Goal: Task Accomplishment & Management: Manage account settings

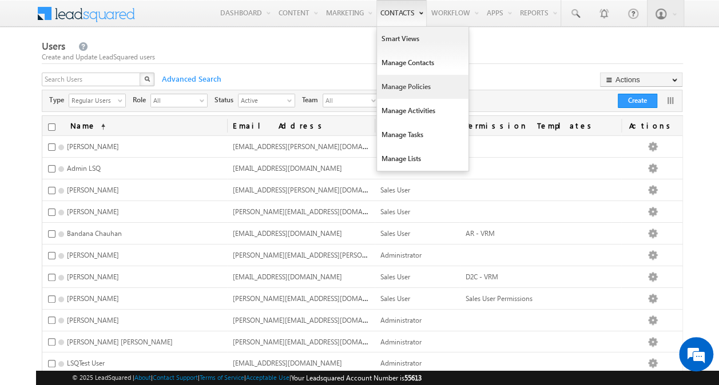
click at [414, 85] on link "Manage Policies" at bounding box center [422, 87] width 91 height 24
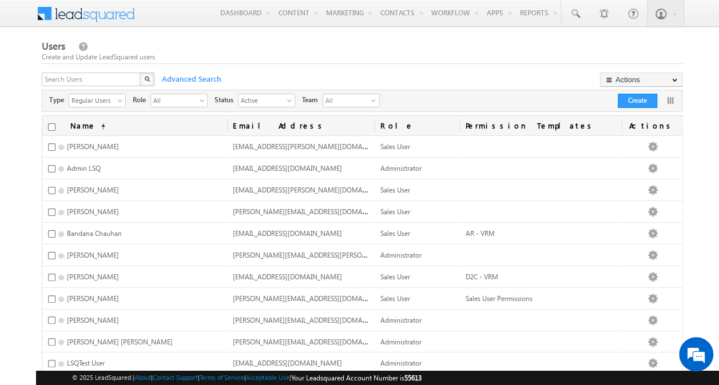
click at [110, 16] on span at bounding box center [93, 12] width 83 height 20
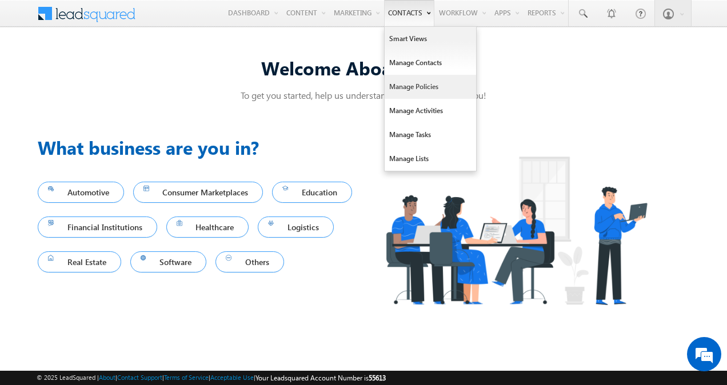
click at [422, 83] on link "Manage Policies" at bounding box center [430, 87] width 91 height 24
click at [412, 39] on link "Smart Views" at bounding box center [430, 39] width 91 height 24
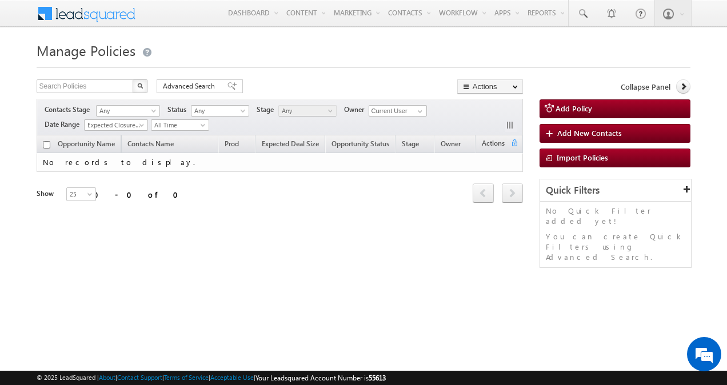
click at [359, 197] on div "Refresh first prev next last 0 - 0 of 0" at bounding box center [280, 188] width 486 height 33
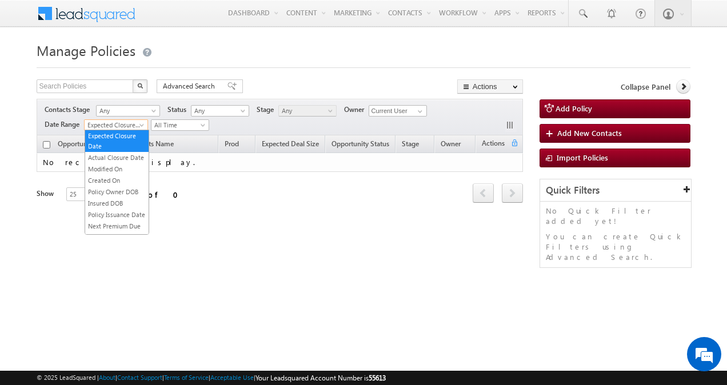
click at [142, 125] on span at bounding box center [142, 127] width 9 height 9
click at [130, 185] on link "Created On" at bounding box center [116, 180] width 63 height 10
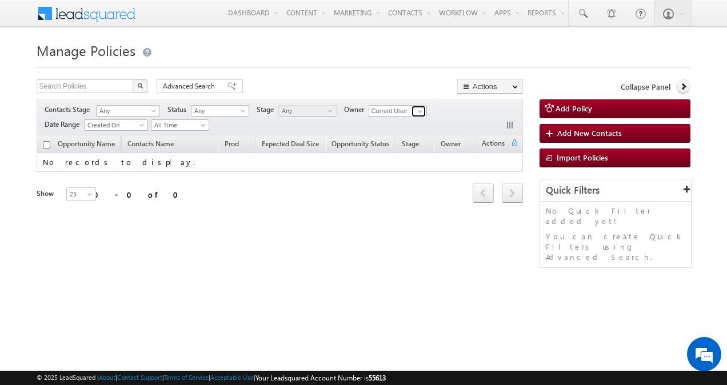
click at [421, 112] on span at bounding box center [420, 111] width 9 height 9
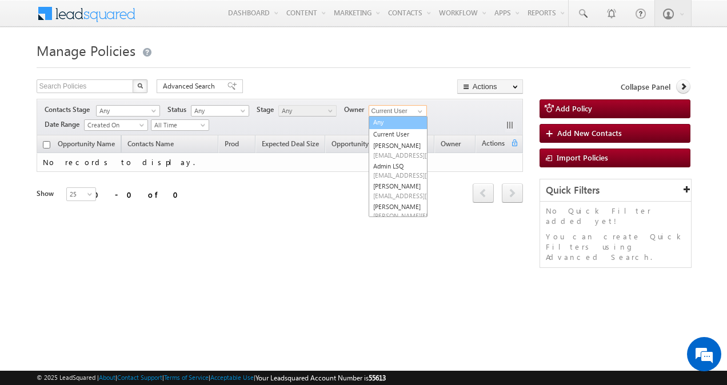
click at [404, 121] on link "Any" at bounding box center [398, 122] width 59 height 13
type input "Any"
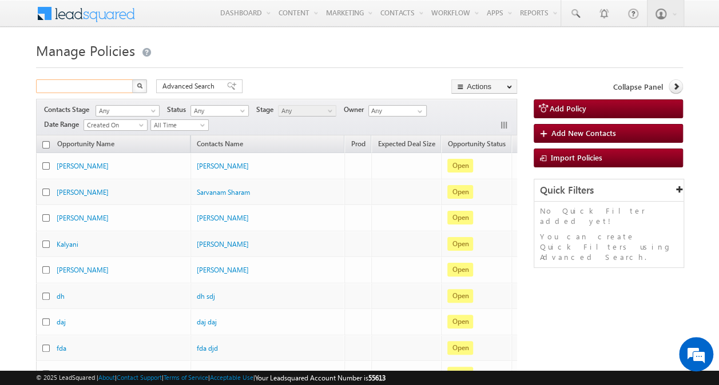
click at [111, 82] on input "text" at bounding box center [85, 86] width 98 height 14
type input "tarun"
click at [136, 87] on img "button" at bounding box center [139, 86] width 6 height 6
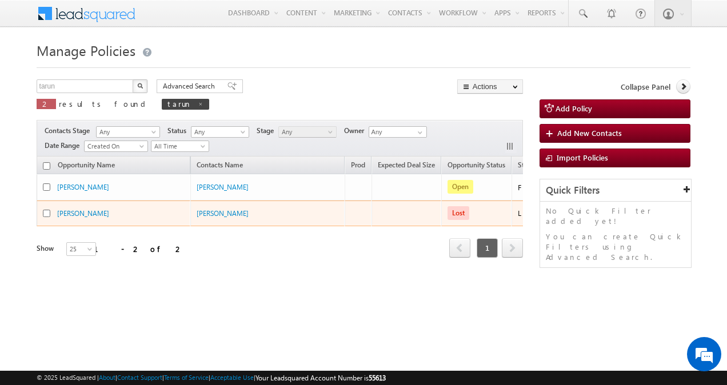
scroll to position [0, 155]
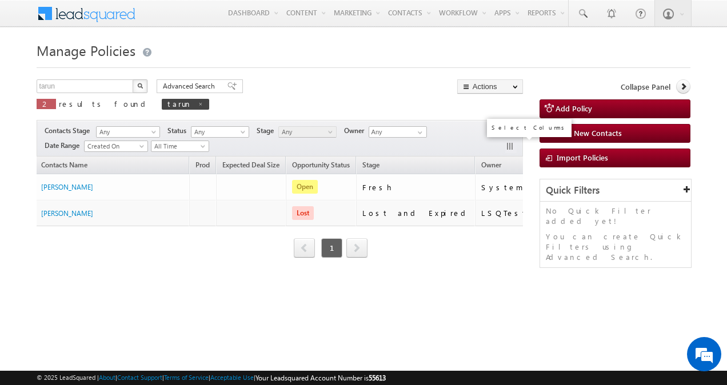
click at [508, 142] on button "button" at bounding box center [510, 147] width 11 height 11
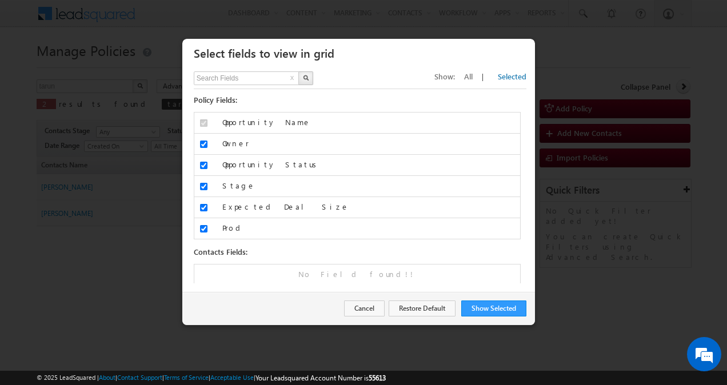
click at [473, 77] on span "All" at bounding box center [468, 76] width 9 height 10
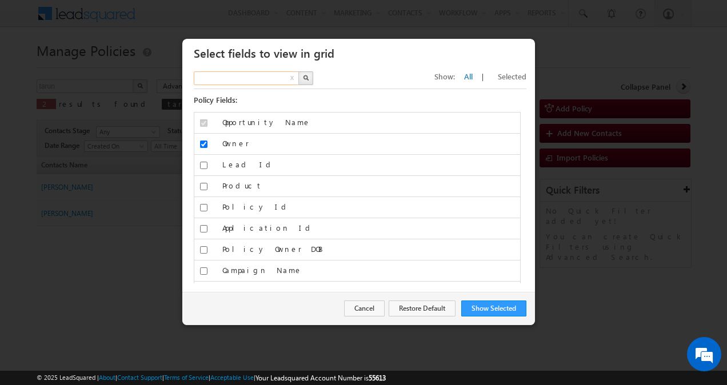
click at [245, 79] on input "text" at bounding box center [247, 78] width 106 height 14
type input "prod"
click at [308, 73] on button "button" at bounding box center [305, 78] width 15 height 14
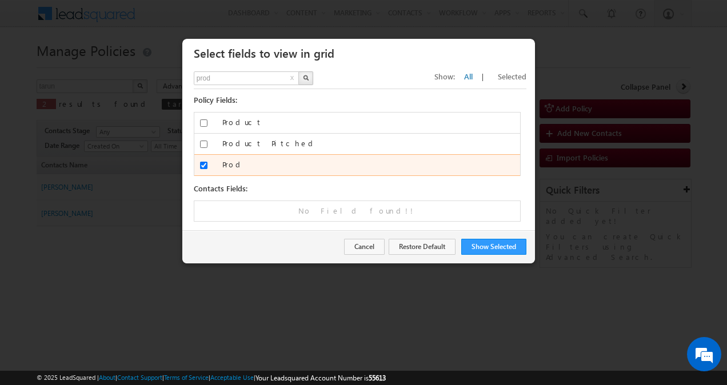
click at [198, 161] on div at bounding box center [203, 167] width 19 height 16
click at [202, 162] on input "Prod" at bounding box center [203, 165] width 7 height 7
checkbox input "false"
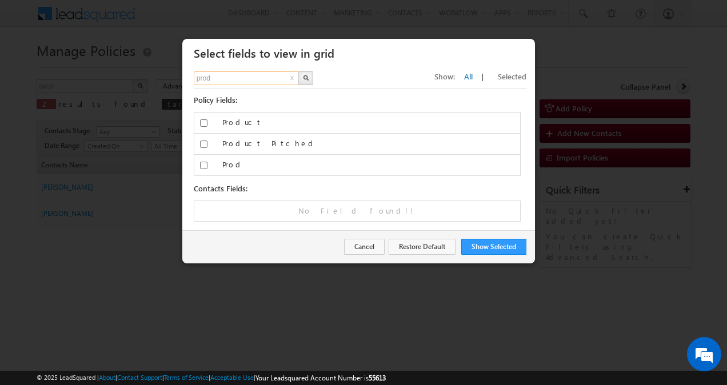
click at [239, 79] on input "prod" at bounding box center [247, 78] width 106 height 14
type input "size"
click at [306, 77] on img "button" at bounding box center [306, 78] width 6 height 6
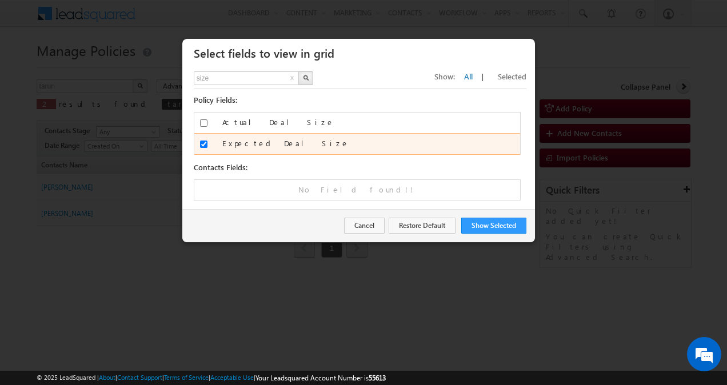
click at [203, 143] on input "Expected Deal Size" at bounding box center [203, 144] width 7 height 7
checkbox input "false"
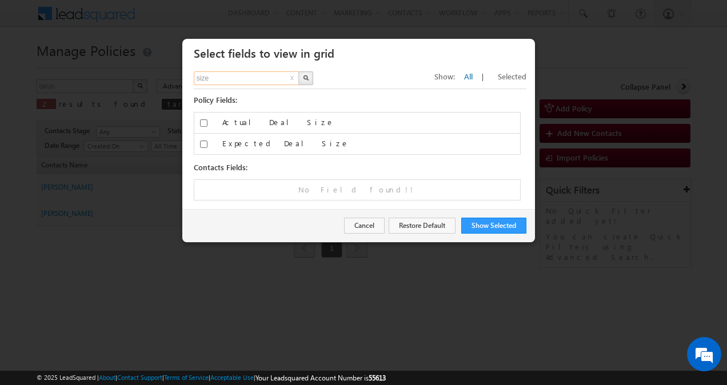
click at [253, 73] on input "size" at bounding box center [247, 78] width 106 height 14
type input "cre"
click at [305, 79] on img "button" at bounding box center [306, 78] width 6 height 6
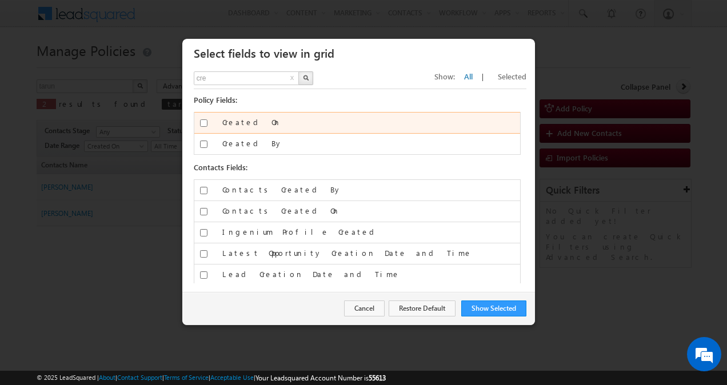
click at [202, 122] on input "Created On" at bounding box center [203, 122] width 7 height 7
checkbox input "true"
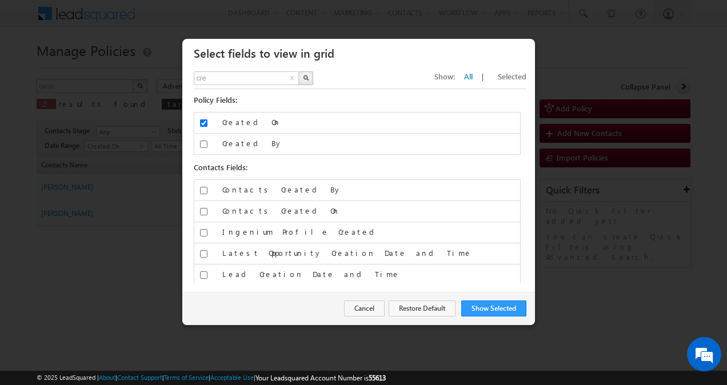
click at [291, 75] on button "x" at bounding box center [292, 79] width 7 height 14
type input "Search Fields"
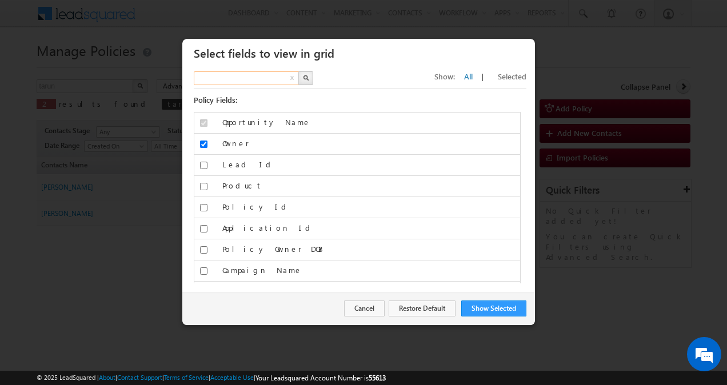
click at [276, 75] on input "text" at bounding box center [247, 78] width 106 height 14
type input "modi"
click at [305, 78] on img "button" at bounding box center [306, 78] width 6 height 6
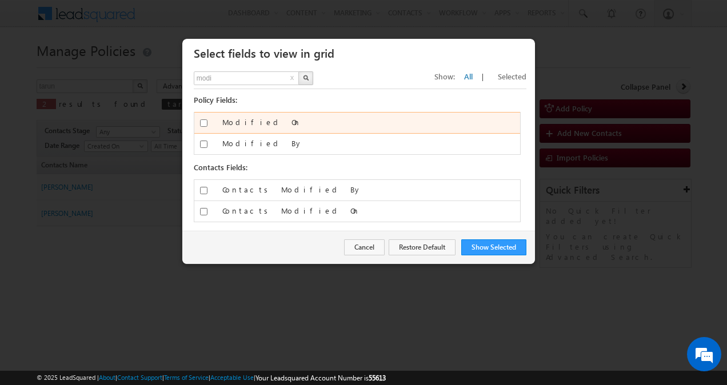
click at [203, 122] on input "Modified On" at bounding box center [203, 122] width 7 height 7
checkbox input "true"
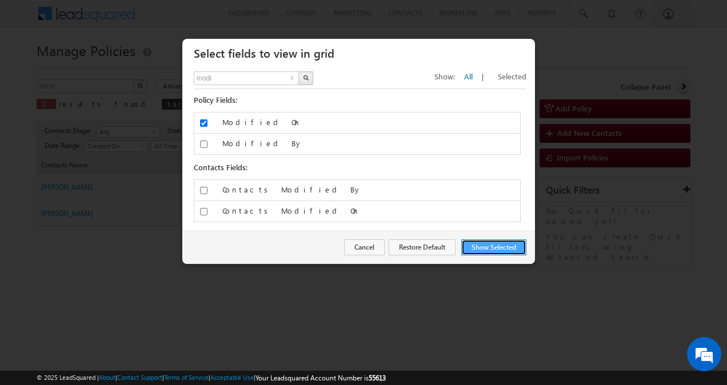
click at [473, 241] on button "Show Selected" at bounding box center [493, 248] width 65 height 16
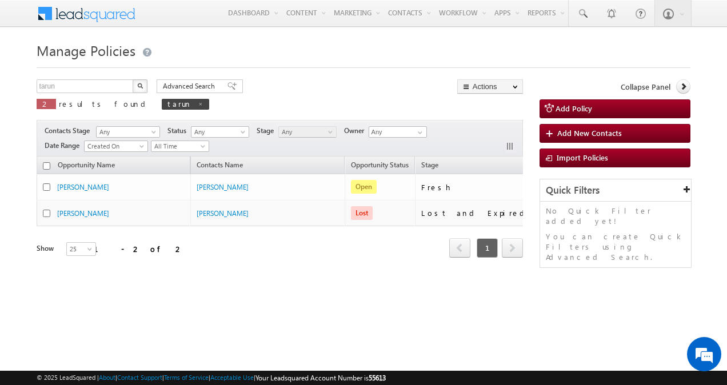
drag, startPoint x: 351, startPoint y: 269, endPoint x: 520, endPoint y: 280, distance: 169.5
click at [520, 280] on div "Opportunity Name Contacts Name Opportunity Status Stage Owner Modified On Creat…" at bounding box center [280, 223] width 486 height 133
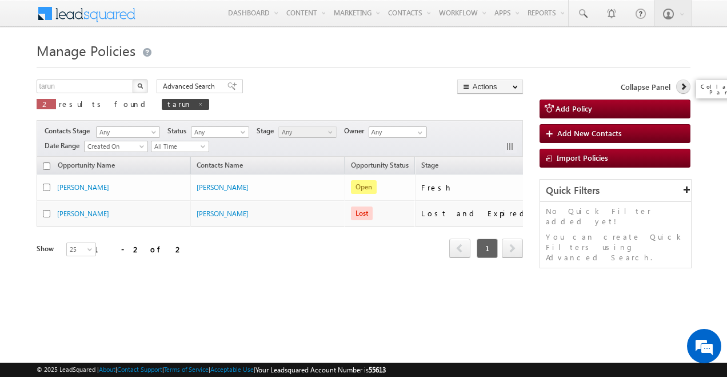
click at [687, 89] on icon at bounding box center [684, 86] width 8 height 8
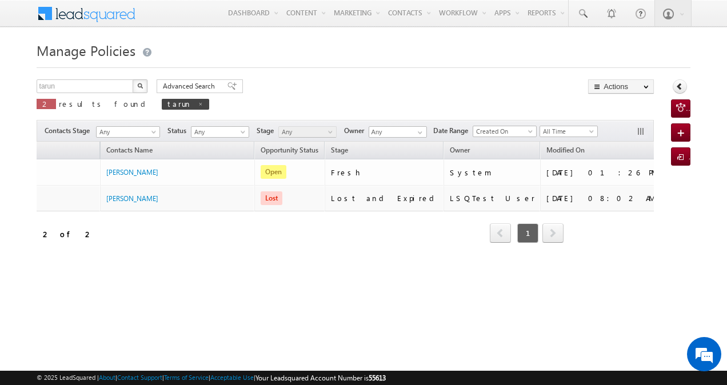
scroll to position [0, 0]
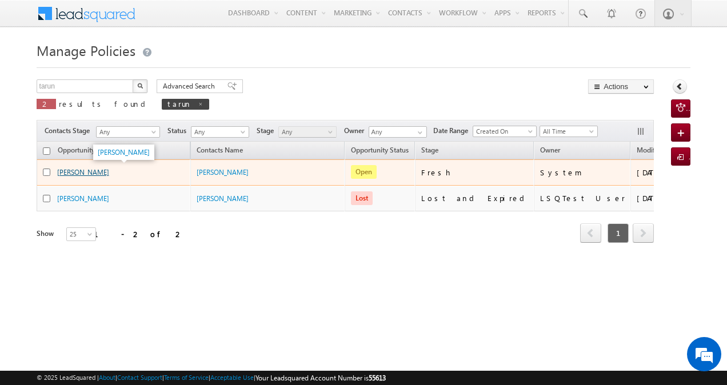
click at [78, 171] on link "Tarun Kant" at bounding box center [83, 172] width 52 height 9
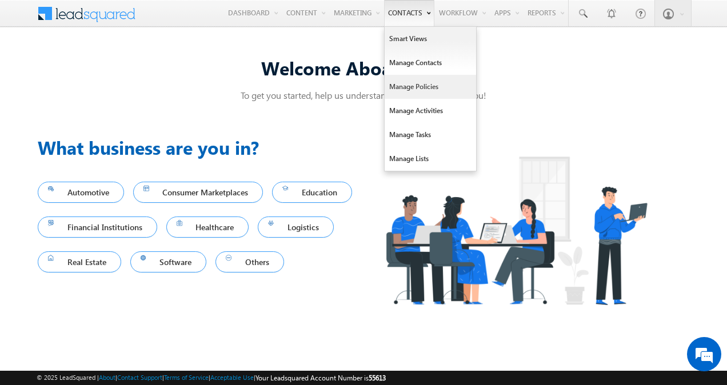
click at [413, 89] on link "Manage Policies" at bounding box center [430, 87] width 91 height 24
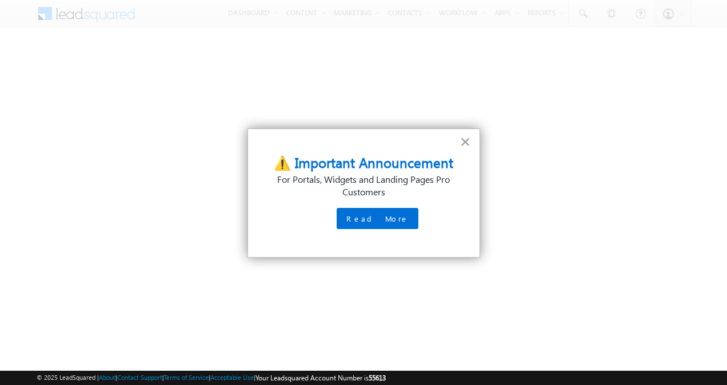
click at [468, 141] on button "×" at bounding box center [465, 142] width 11 height 18
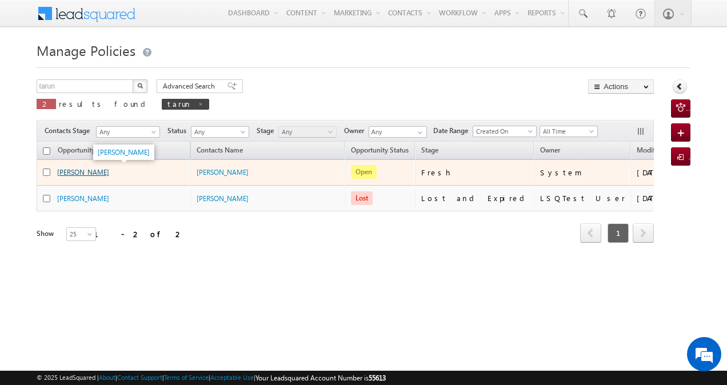
click at [85, 171] on link "[PERSON_NAME]" at bounding box center [83, 172] width 52 height 9
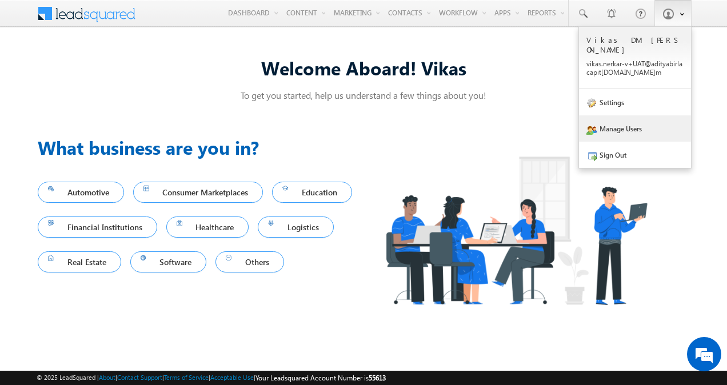
click at [653, 115] on link "Manage Users" at bounding box center [635, 128] width 112 height 26
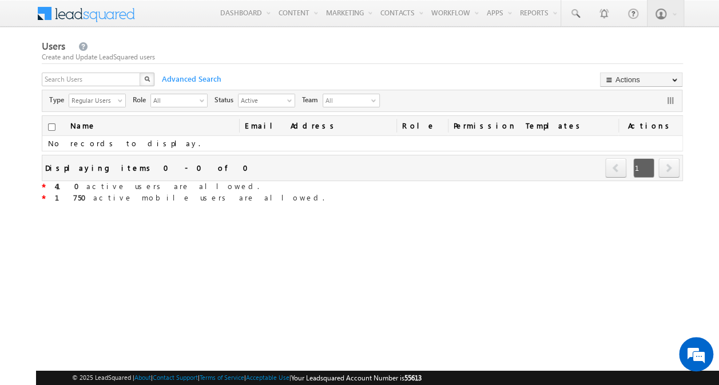
click at [119, 72] on div "Users Create and Update LeadSquared users X Advanced Search Actions Import User…" at bounding box center [362, 122] width 641 height 166
click at [114, 77] on input "text" at bounding box center [91, 80] width 99 height 14
click at [277, 233] on div "Users Create and Update LeadSquared users X Advanced Search Actions Import User…" at bounding box center [362, 210] width 641 height 344
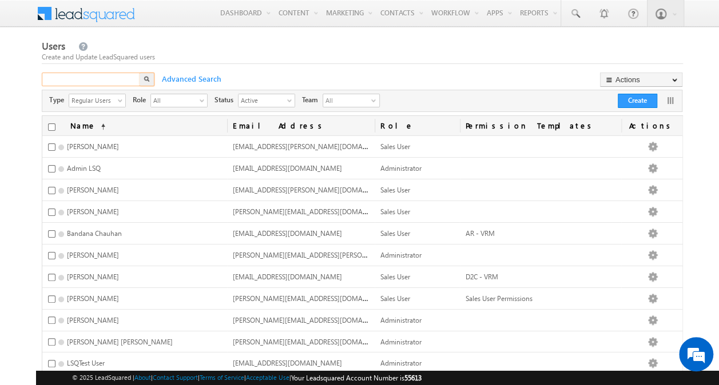
click at [121, 73] on input "text" at bounding box center [91, 80] width 99 height 14
type input "[DEMOGRAPHIC_DATA]"
click at [149, 75] on button "button" at bounding box center [146, 80] width 15 height 14
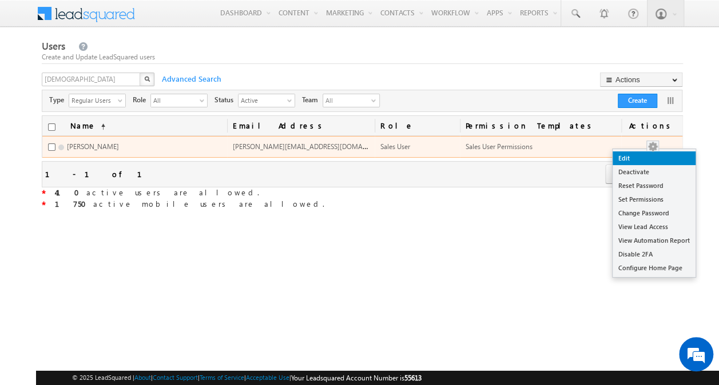
click at [650, 157] on link "Edit" at bounding box center [653, 158] width 83 height 14
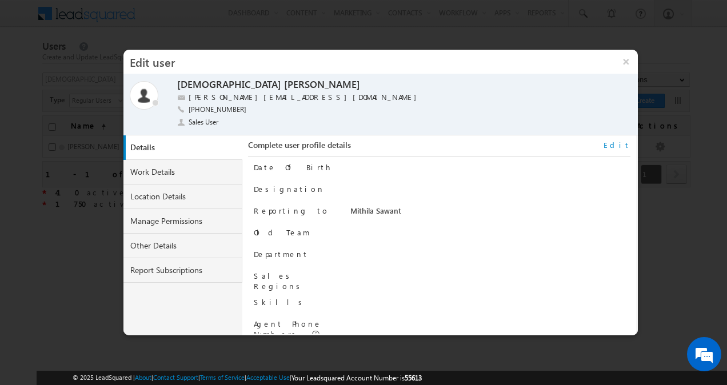
click at [628, 143] on link "Edit" at bounding box center [617, 145] width 27 height 10
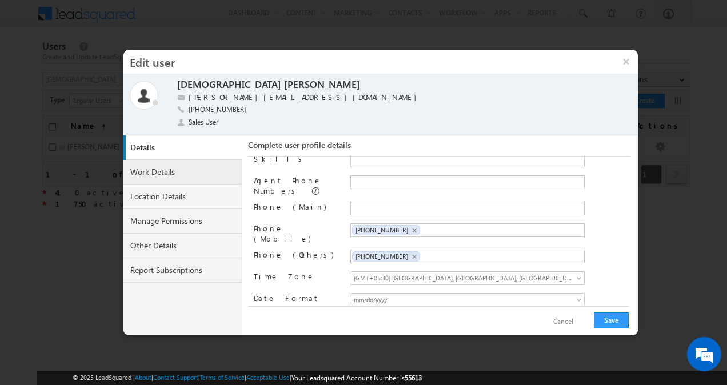
click at [183, 173] on link "Work Details" at bounding box center [182, 172] width 119 height 25
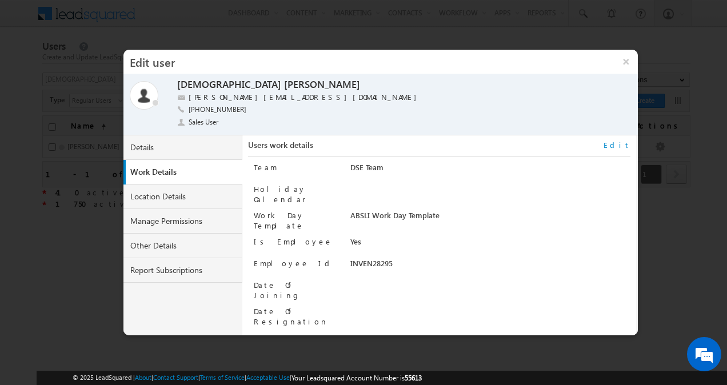
click at [629, 146] on link "Edit" at bounding box center [617, 145] width 27 height 10
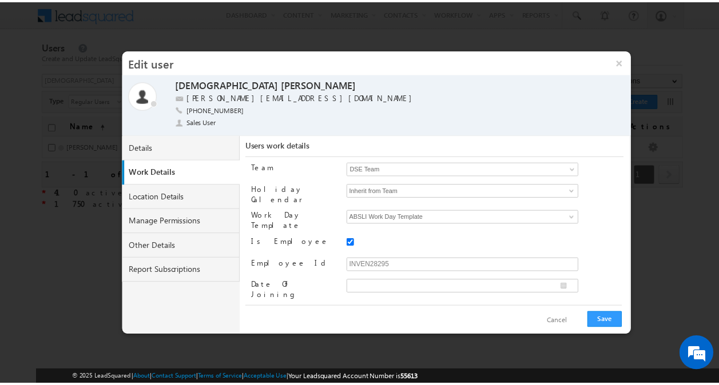
scroll to position [14, 0]
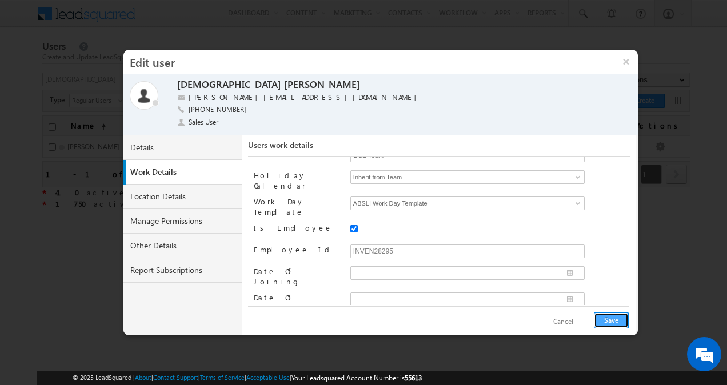
click at [610, 317] on button "Save" at bounding box center [611, 321] width 35 height 16
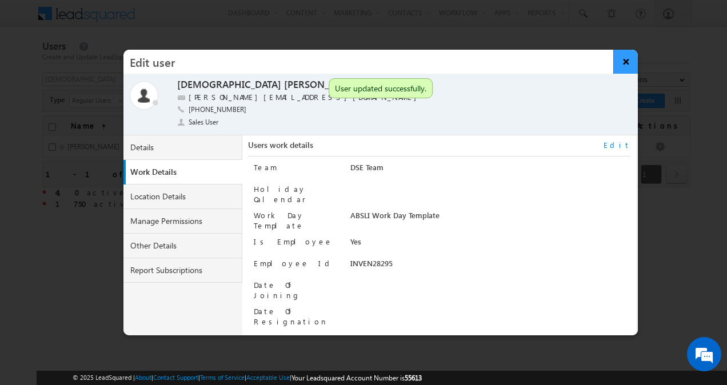
click at [628, 66] on button "×" at bounding box center [625, 62] width 25 height 24
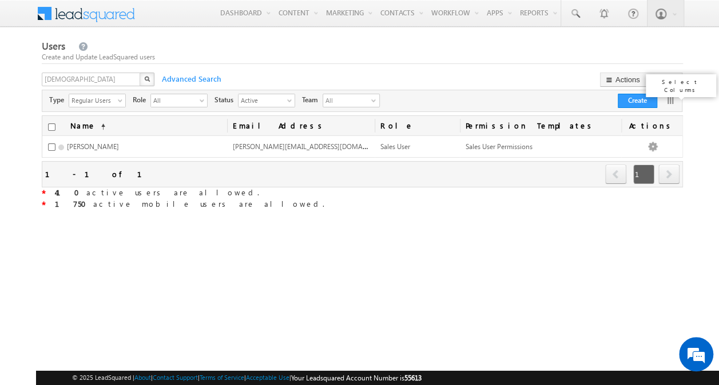
click at [671, 102] on link at bounding box center [669, 100] width 11 height 11
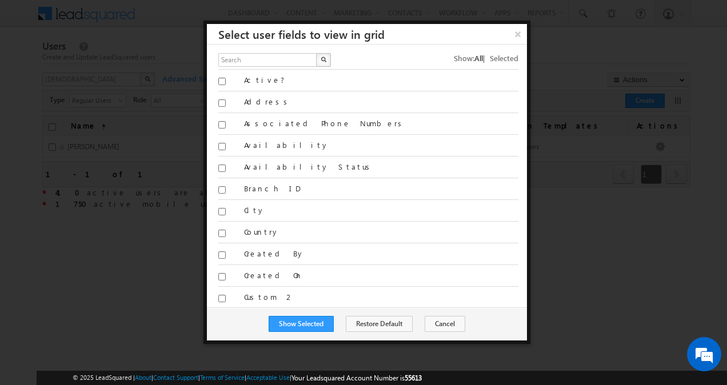
click at [474, 54] on span "All" at bounding box center [478, 58] width 9 height 10
click at [276, 56] on input "text" at bounding box center [267, 60] width 99 height 14
type input "team"
click at [327, 59] on button "button" at bounding box center [323, 60] width 15 height 14
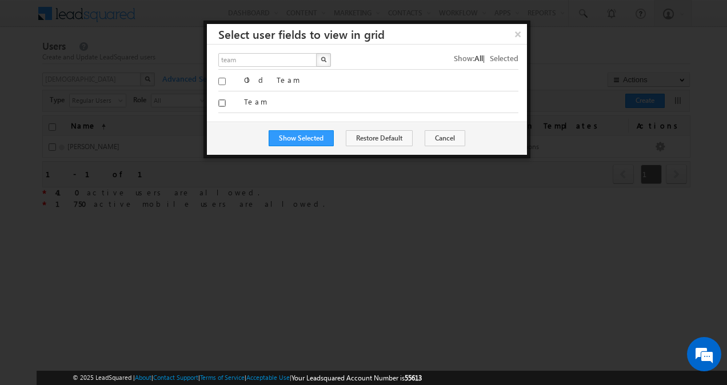
click at [223, 100] on input "Team" at bounding box center [221, 102] width 7 height 7
checkbox input "true"
click at [301, 138] on button "Show Selected" at bounding box center [301, 138] width 65 height 16
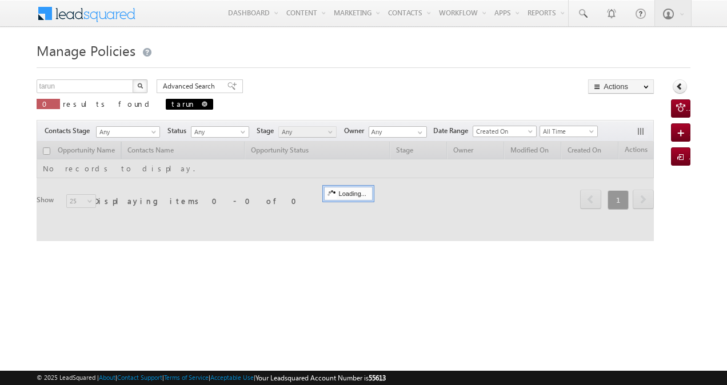
click at [202, 103] on span at bounding box center [205, 104] width 6 height 6
type input "Search Policies"
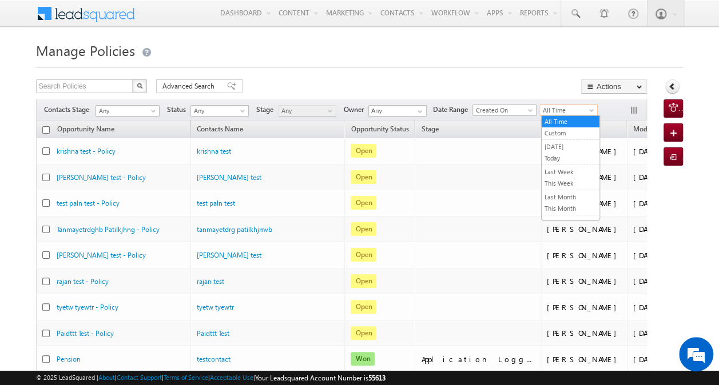
click at [582, 107] on span "All Time" at bounding box center [567, 110] width 54 height 10
click at [566, 155] on link "Today" at bounding box center [570, 158] width 58 height 10
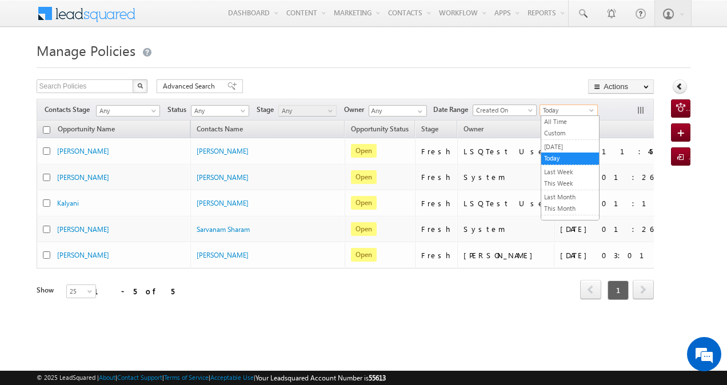
click at [554, 109] on span "Today" at bounding box center [567, 110] width 54 height 10
click at [564, 123] on link "All Time" at bounding box center [570, 122] width 58 height 10
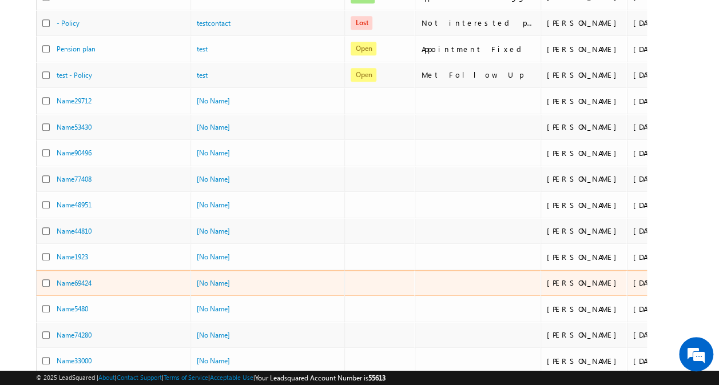
scroll to position [493, 0]
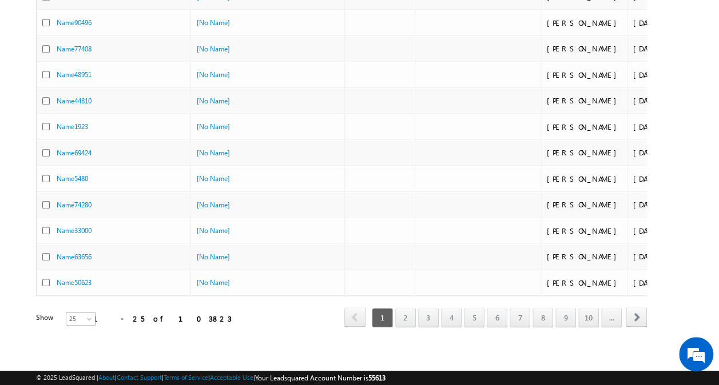
click at [86, 317] on span at bounding box center [90, 321] width 9 height 9
click at [73, 364] on link "200" at bounding box center [73, 366] width 29 height 10
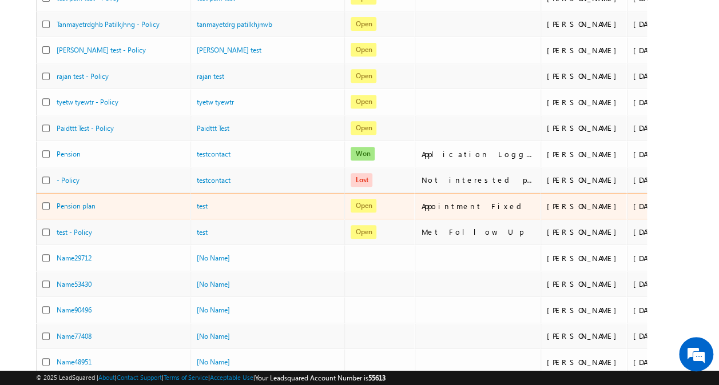
scroll to position [0, 0]
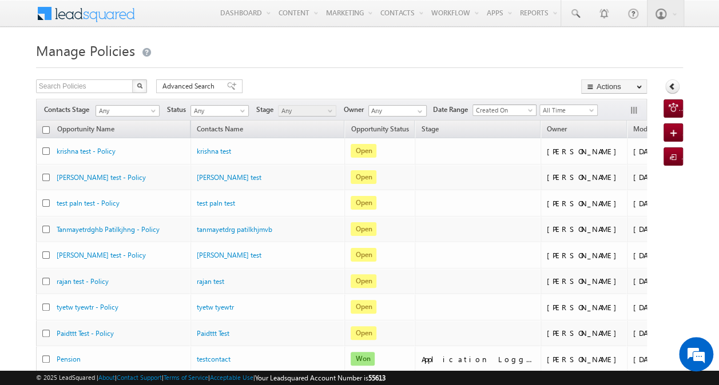
click at [517, 106] on span "Created On" at bounding box center [502, 110] width 59 height 10
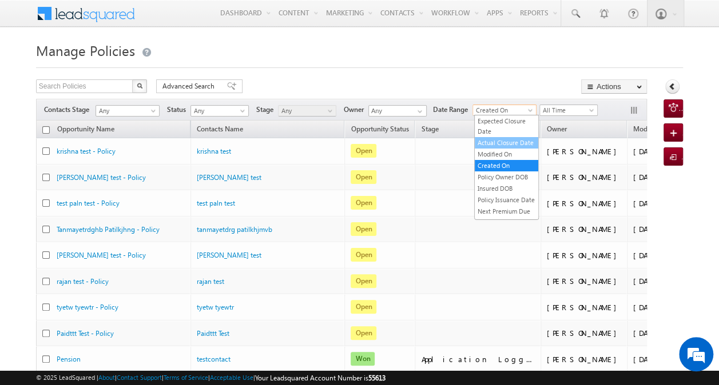
scroll to position [101, 0]
click at [525, 106] on span "Created On" at bounding box center [502, 110] width 59 height 10
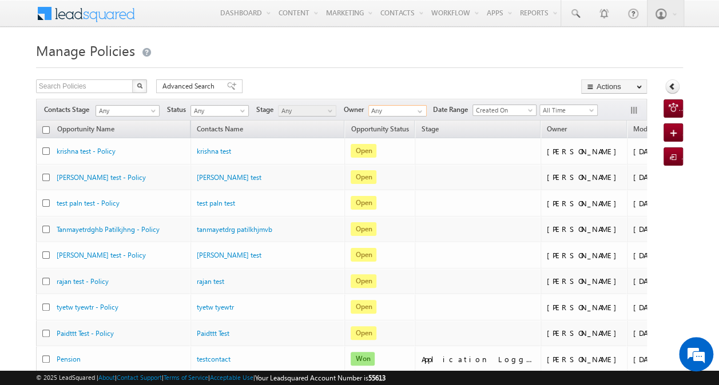
click at [407, 106] on input "Any" at bounding box center [397, 110] width 58 height 11
click at [422, 111] on span at bounding box center [419, 111] width 9 height 9
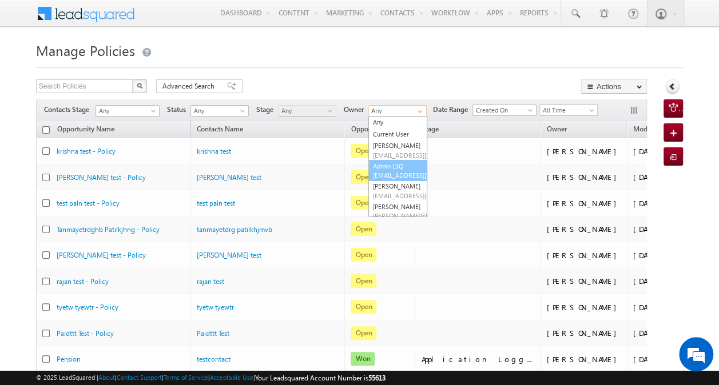
click at [400, 166] on link "Admin LSQ admin@adityabirlacapital.com" at bounding box center [397, 171] width 59 height 22
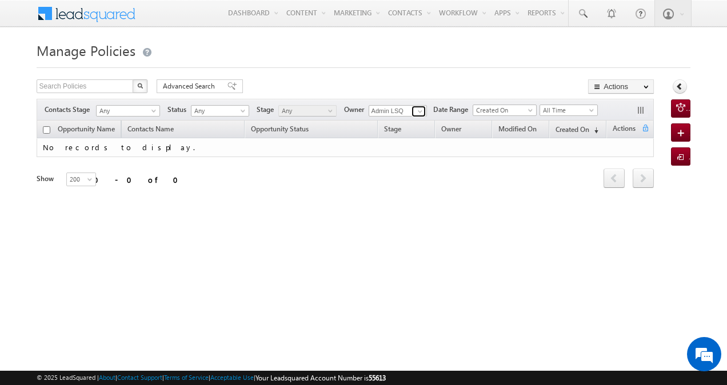
click at [420, 112] on span at bounding box center [420, 111] width 9 height 9
click at [406, 118] on link "System" at bounding box center [398, 122] width 59 height 13
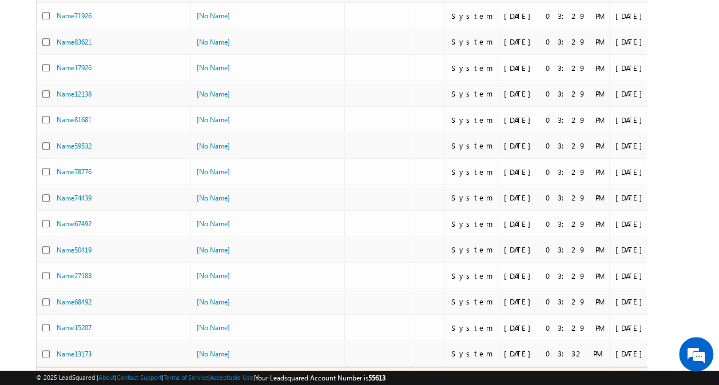
scroll to position [4978, 0]
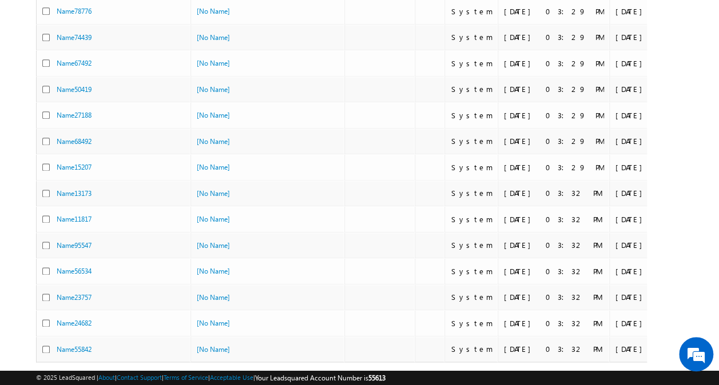
type input "System"
click at [86, 383] on span at bounding box center [90, 387] width 9 height 9
click at [540, 374] on link "8" at bounding box center [542, 383] width 21 height 19
click at [591, 374] on link "10" at bounding box center [588, 383] width 21 height 19
click at [642, 374] on span "next" at bounding box center [635, 383] width 21 height 19
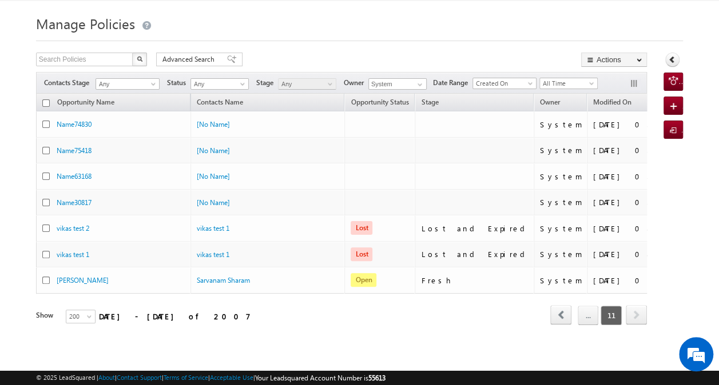
scroll to position [31, 0]
click at [642, 305] on span "next" at bounding box center [635, 314] width 21 height 19
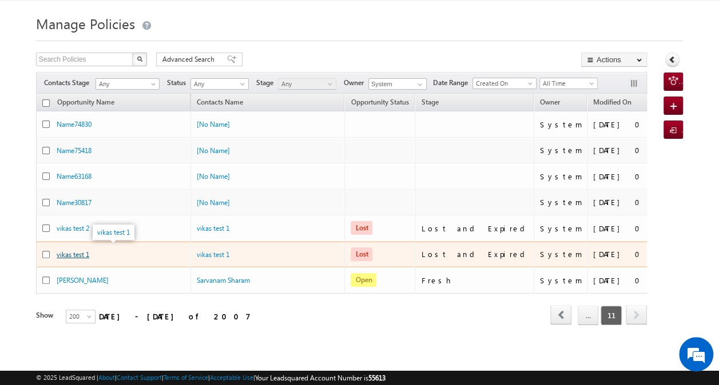
click at [64, 250] on link "vikas test 1" at bounding box center [73, 254] width 33 height 9
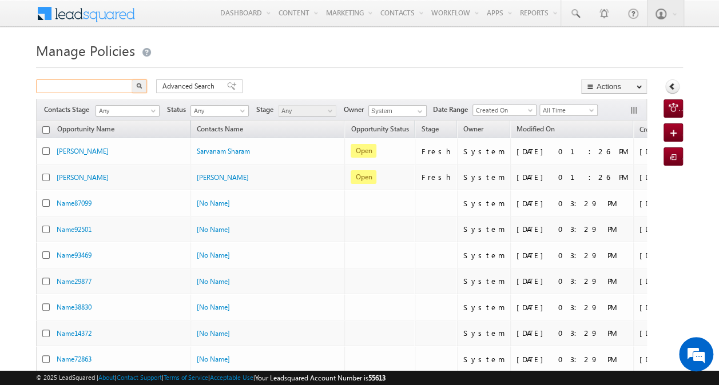
click at [118, 86] on input "text" at bounding box center [85, 86] width 98 height 14
paste input "7134067844"
type input "7134067844"
click at [139, 83] on img "button" at bounding box center [140, 86] width 6 height 6
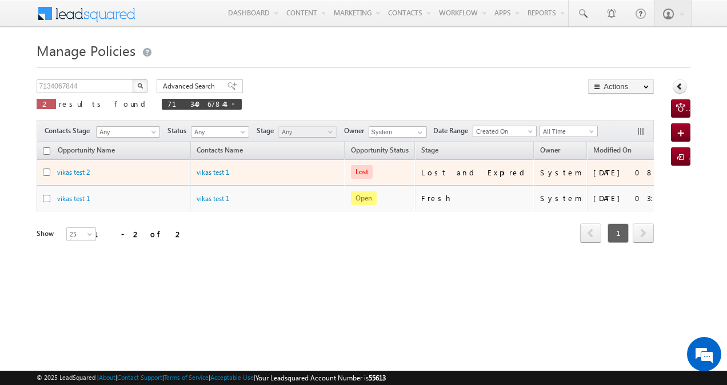
click at [47, 169] on input "checkbox" at bounding box center [46, 172] width 7 height 7
checkbox input "true"
click at [78, 171] on link "vikas test 2" at bounding box center [73, 172] width 33 height 9
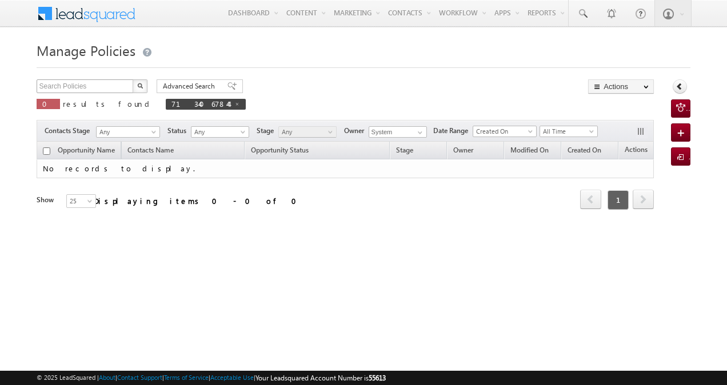
type input "7134067844"
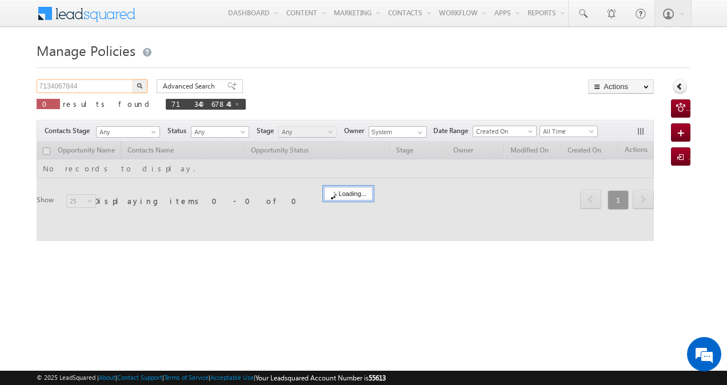
click at [122, 86] on input "7134067844" at bounding box center [86, 86] width 98 height 14
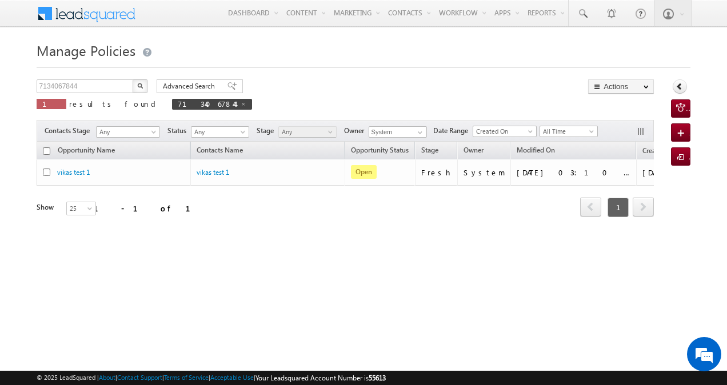
drag, startPoint x: 314, startPoint y: 229, endPoint x: 408, endPoint y: 229, distance: 93.7
click at [408, 229] on div "Opportunity Name Contacts Name Opportunity Status Stage Owner Modified On Creat…" at bounding box center [346, 187] width 618 height 90
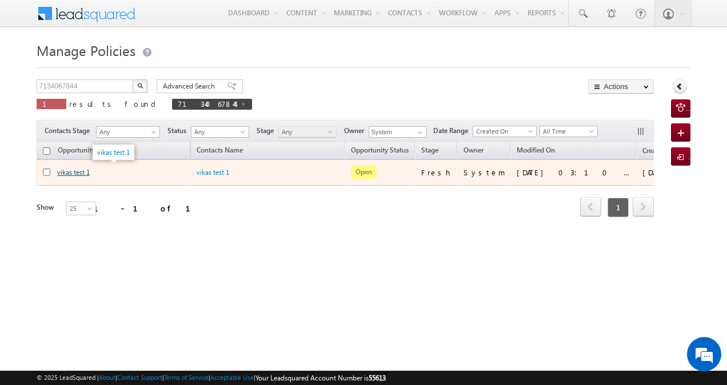
click at [74, 171] on link "vikas test 1" at bounding box center [73, 172] width 33 height 9
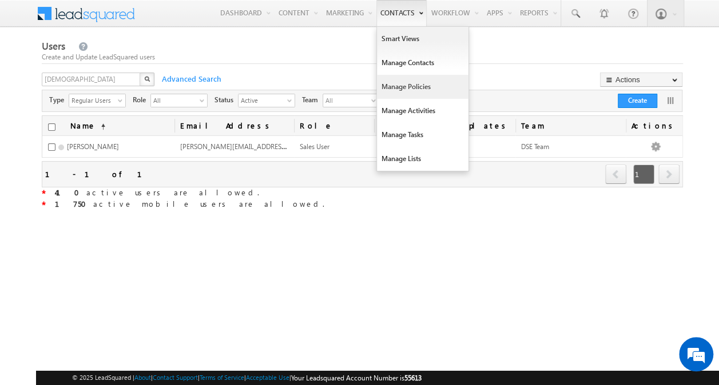
click at [409, 90] on link "Manage Policies" at bounding box center [422, 87] width 91 height 24
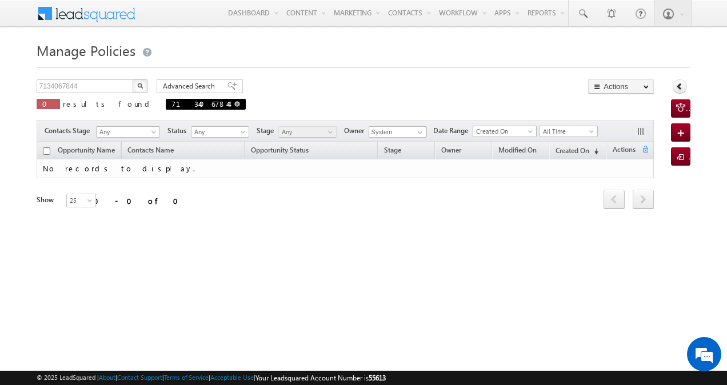
click at [234, 105] on span at bounding box center [237, 104] width 6 height 6
type input "Search Policies"
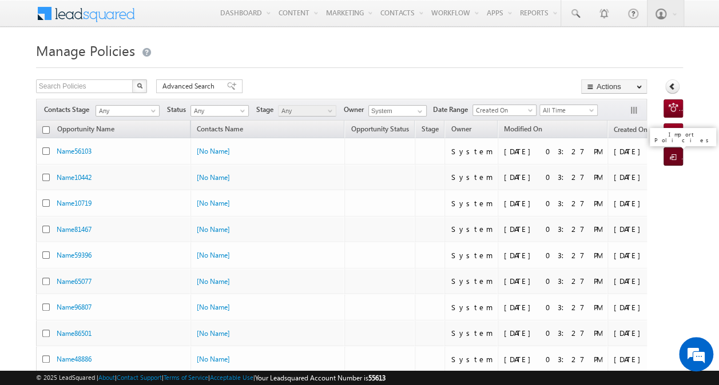
click at [670, 152] on span at bounding box center [674, 157] width 11 height 11
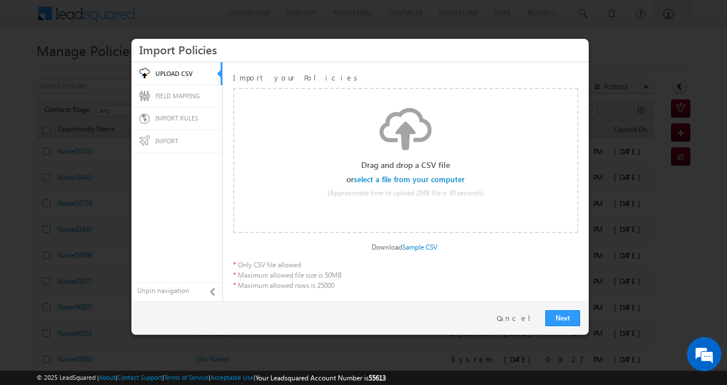
click at [425, 180] on input "file" at bounding box center [410, 180] width 109 height 8
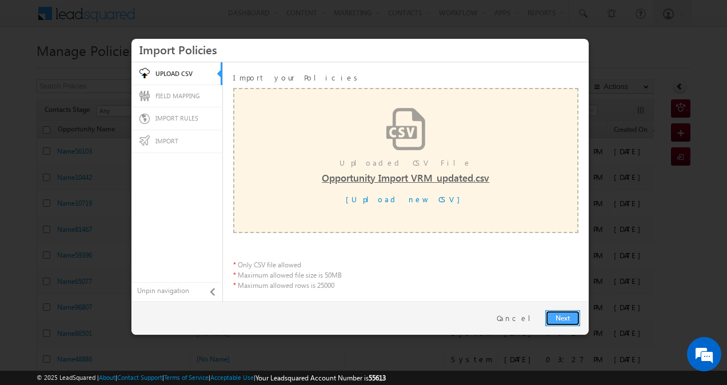
click at [560, 318] on link "Next" at bounding box center [562, 318] width 35 height 16
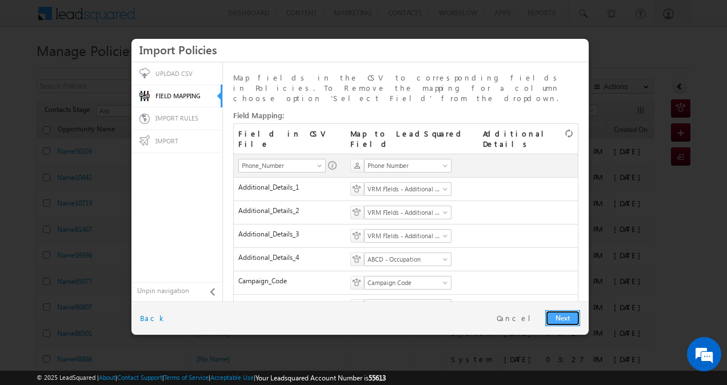
click at [557, 314] on link "Next" at bounding box center [562, 318] width 35 height 16
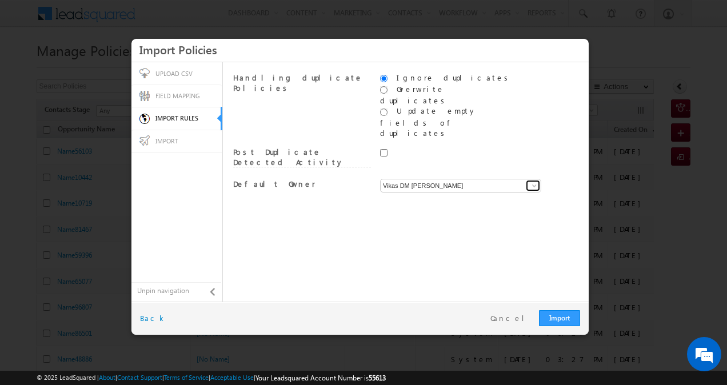
click at [533, 181] on span at bounding box center [534, 185] width 9 height 9
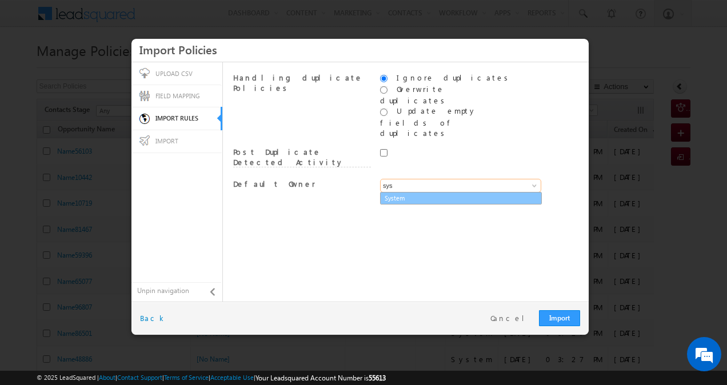
click at [487, 192] on link "System" at bounding box center [461, 198] width 162 height 13
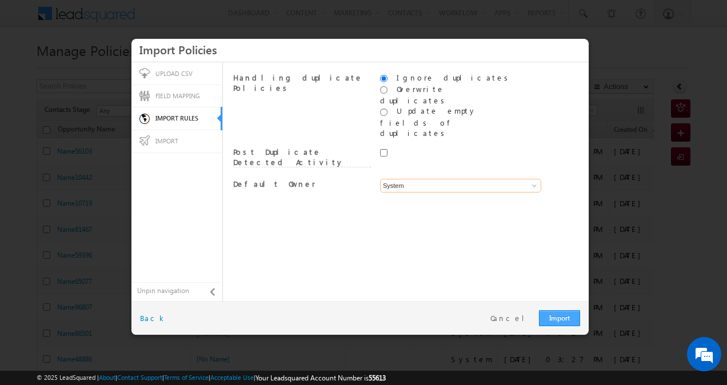
type input "System"
click at [567, 319] on link "Import" at bounding box center [559, 318] width 41 height 16
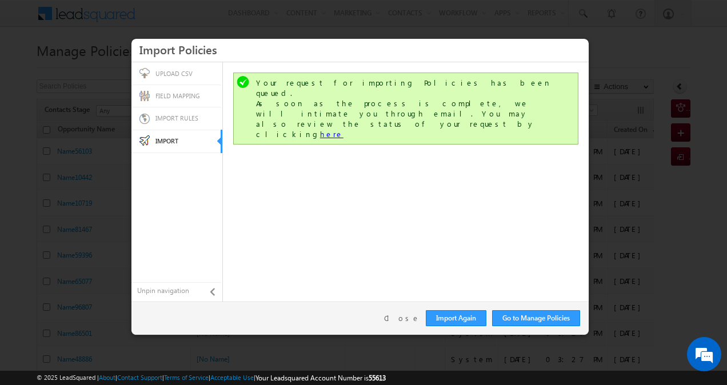
click at [344, 129] on link "here" at bounding box center [331, 134] width 23 height 10
click at [511, 318] on link "Go to Manage Policies" at bounding box center [536, 318] width 88 height 16
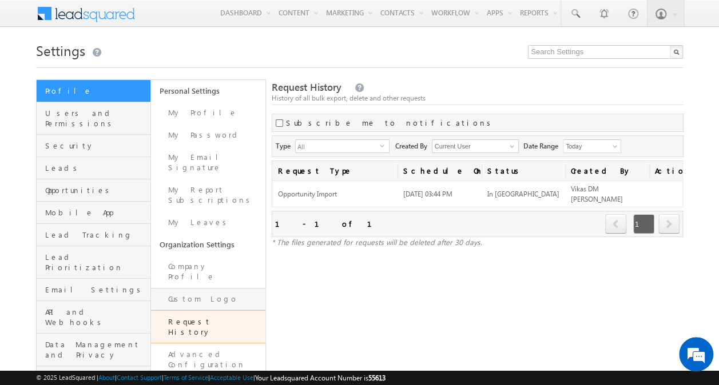
click at [226, 288] on link "Custom Logo" at bounding box center [208, 299] width 114 height 22
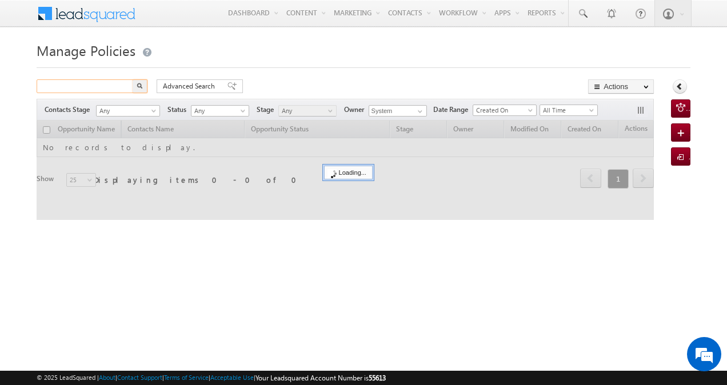
click at [106, 85] on input "text" at bounding box center [86, 86] width 98 height 14
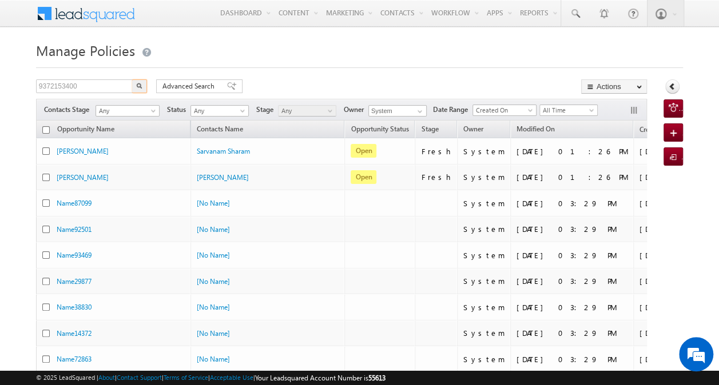
click at [136, 85] on img "button" at bounding box center [139, 86] width 6 height 6
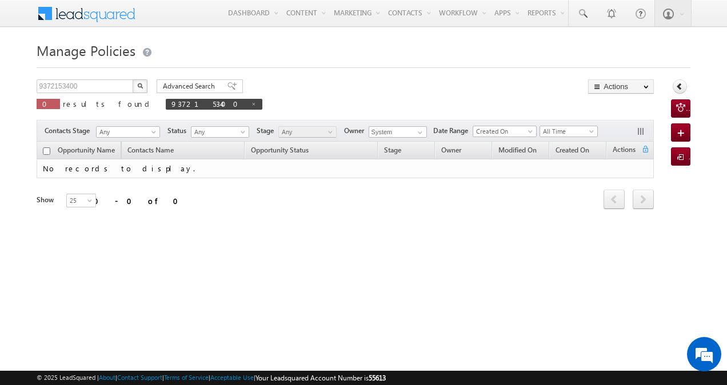
click at [142, 87] on img "button" at bounding box center [140, 86] width 6 height 6
click at [141, 88] on img "button" at bounding box center [140, 86] width 6 height 6
click at [251, 105] on span at bounding box center [254, 104] width 6 height 6
type input "Search Policies"
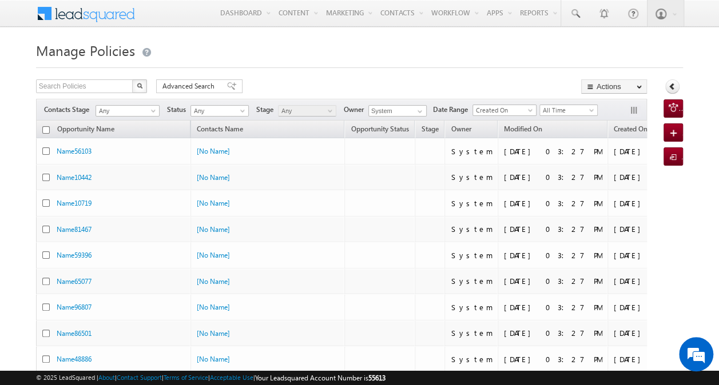
click at [101, 95] on div "Search Policies X 2005 results found" at bounding box center [91, 87] width 111 height 17
click at [103, 90] on input "text" at bounding box center [85, 86] width 98 height 14
paste input "9372153400"
type input "9372153400"
click at [139, 84] on img "button" at bounding box center [140, 86] width 6 height 6
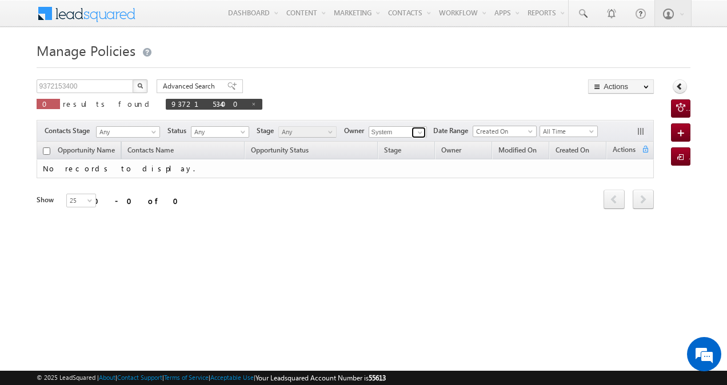
click at [412, 131] on link at bounding box center [419, 132] width 14 height 11
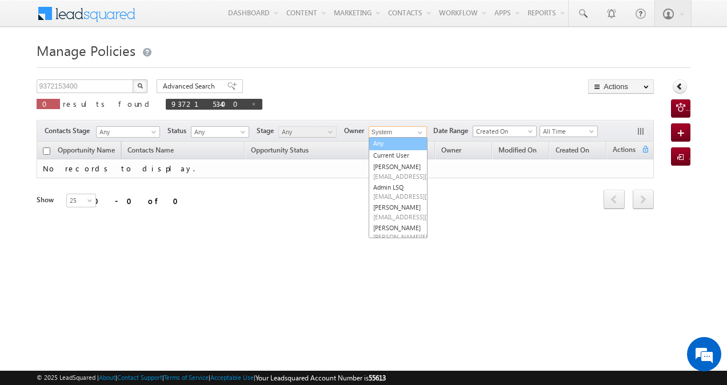
click at [410, 138] on link "Any" at bounding box center [398, 143] width 59 height 13
type input "Any"
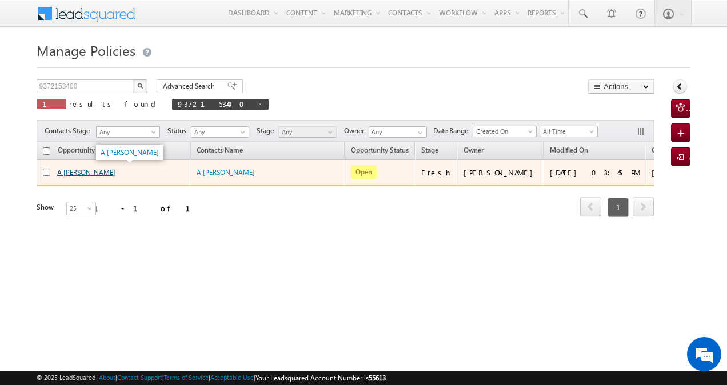
click at [68, 173] on link "A Nerkar" at bounding box center [86, 172] width 58 height 9
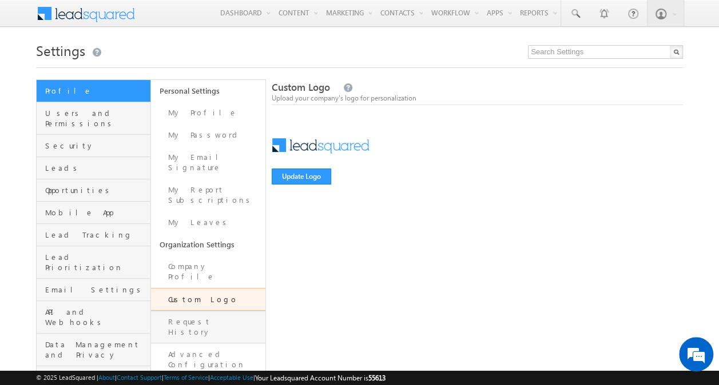
click at [214, 311] on link "Request History" at bounding box center [208, 327] width 114 height 33
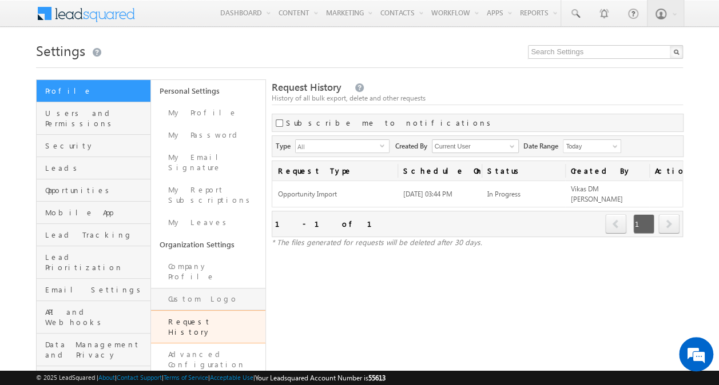
click at [214, 288] on link "Custom Logo" at bounding box center [208, 299] width 114 height 22
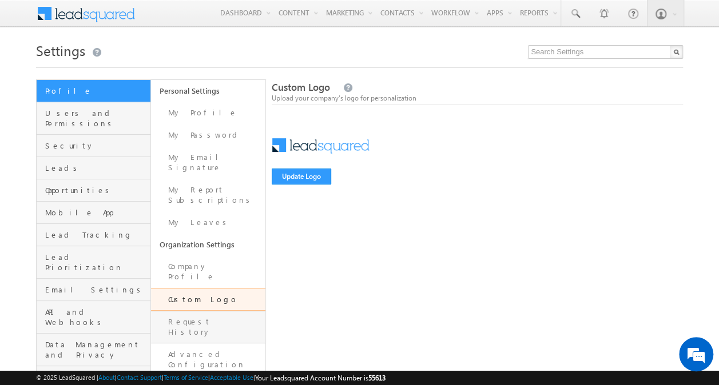
click at [203, 311] on link "Request History" at bounding box center [208, 327] width 114 height 33
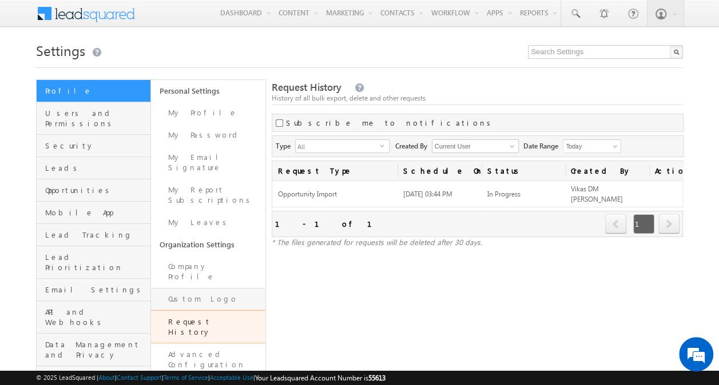
click at [205, 288] on link "Custom Logo" at bounding box center [208, 299] width 114 height 22
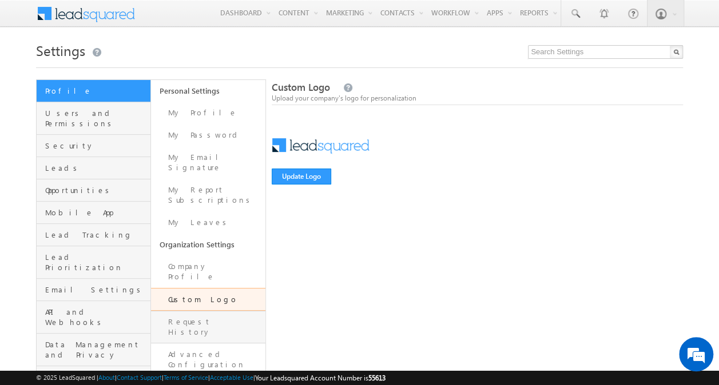
click at [205, 311] on link "Request History" at bounding box center [208, 327] width 114 height 33
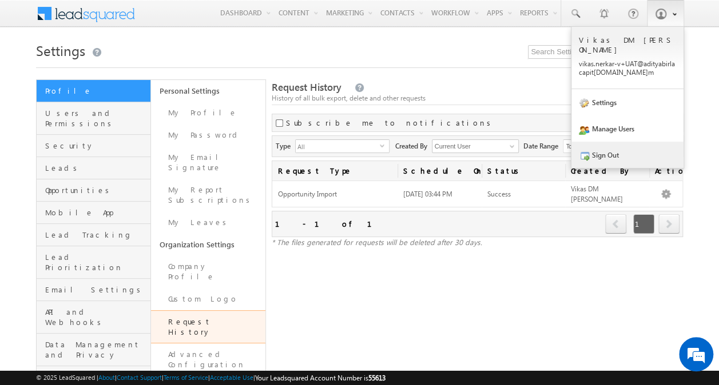
click at [618, 150] on link "Sign Out" at bounding box center [627, 155] width 112 height 26
